Goal: Learn about a topic

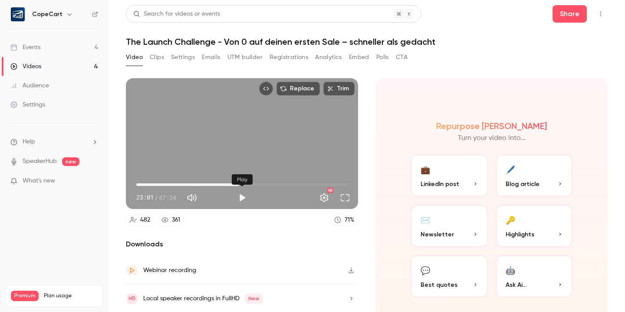
click at [241, 199] on button "Play" at bounding box center [241, 197] width 17 height 17
click at [242, 198] on button "Pause" at bounding box center [241, 197] width 17 height 17
click at [240, 199] on button "Play" at bounding box center [241, 197] width 17 height 17
click at [245, 201] on button "Pause" at bounding box center [241, 197] width 17 height 17
click at [243, 195] on button "Play" at bounding box center [241, 197] width 17 height 17
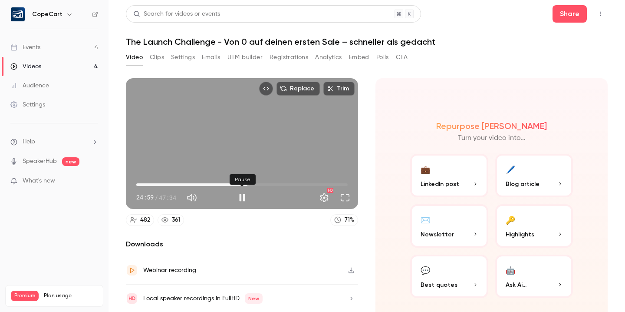
click at [244, 198] on button "Pause" at bounding box center [241, 197] width 17 height 17
click at [244, 198] on button "Play" at bounding box center [241, 197] width 17 height 17
click at [242, 198] on button "Pause" at bounding box center [241, 197] width 17 height 17
click at [242, 198] on button "Play" at bounding box center [241, 197] width 17 height 17
click at [242, 198] on button "Pause" at bounding box center [241, 197] width 17 height 17
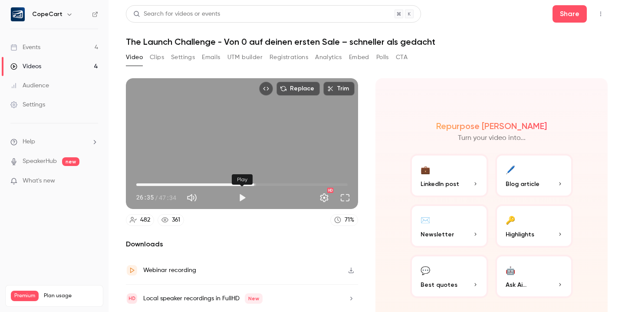
click at [242, 198] on button "Play" at bounding box center [241, 197] width 17 height 17
click at [242, 197] on button "Pause" at bounding box center [241, 197] width 17 height 17
click at [241, 194] on button "Play" at bounding box center [241, 197] width 17 height 17
click at [240, 198] on button "Pause" at bounding box center [241, 197] width 17 height 17
click at [241, 199] on button "Play" at bounding box center [241, 197] width 17 height 17
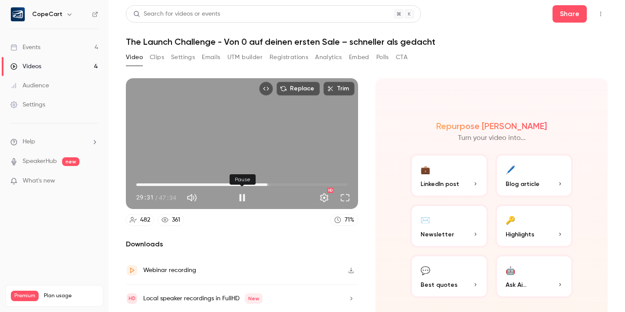
click at [242, 200] on button "Pause" at bounding box center [241, 197] width 17 height 17
click at [242, 200] on button "Play" at bounding box center [241, 197] width 17 height 17
click at [242, 200] on button "Pause" at bounding box center [241, 197] width 17 height 17
click at [242, 197] on button "Play" at bounding box center [241, 197] width 17 height 17
click at [242, 200] on button "Pause" at bounding box center [241, 197] width 17 height 17
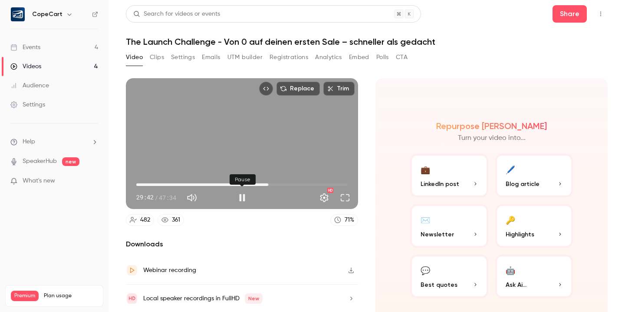
type input "******"
click at [37, 47] on div "Events" at bounding box center [25, 47] width 30 height 9
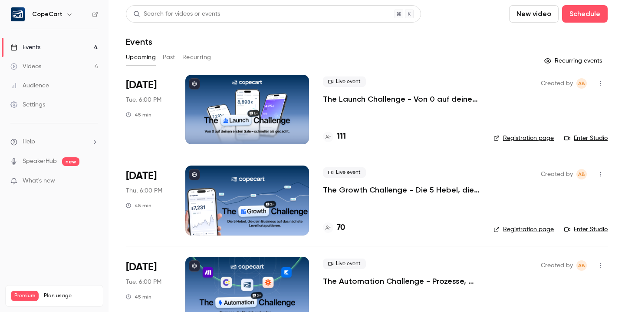
click at [594, 138] on link "Enter Studio" at bounding box center [585, 138] width 43 height 9
